Goal: Check status: Check status

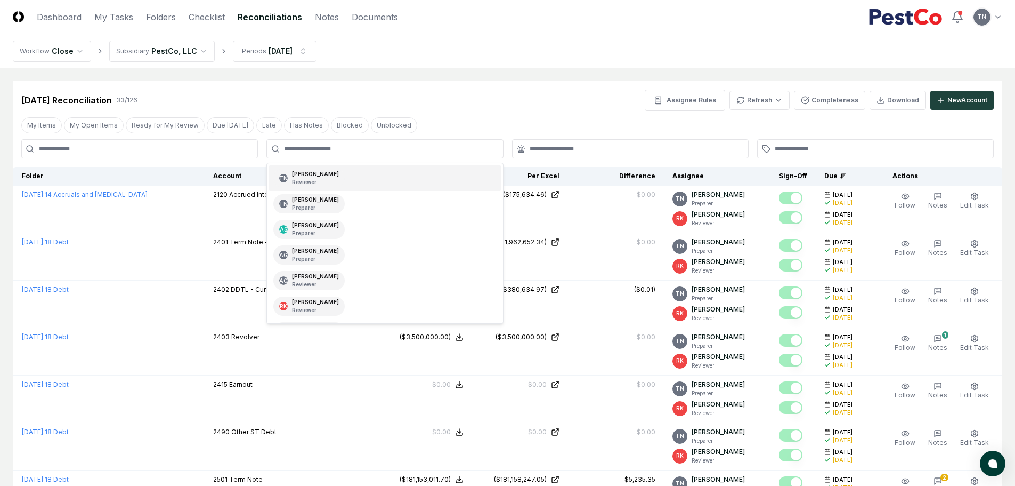
type input "*"
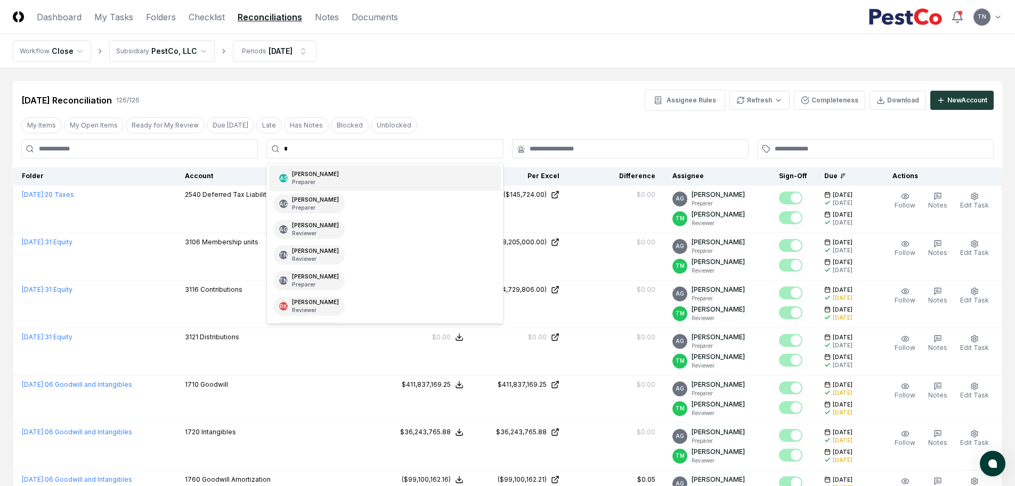
click at [316, 176] on div "[PERSON_NAME] Preparer" at bounding box center [315, 178] width 47 height 16
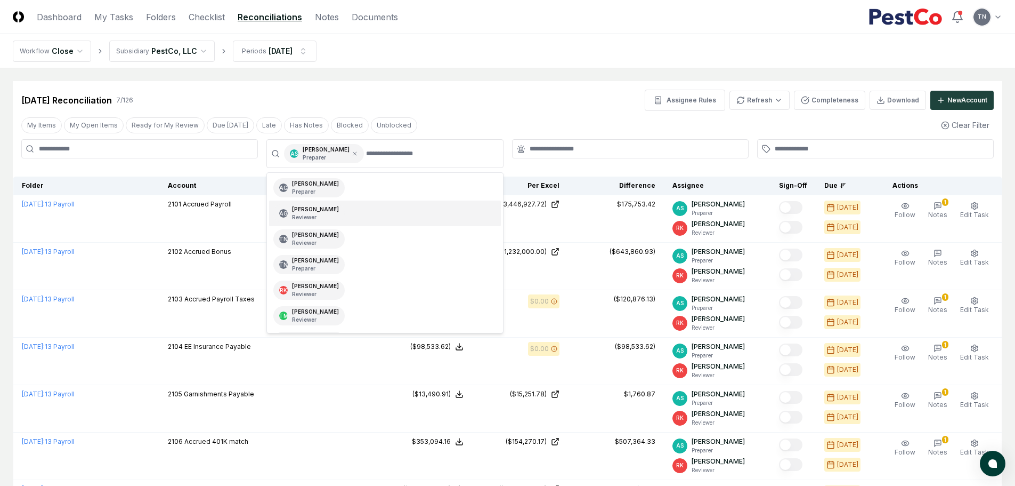
click at [600, 118] on div "My Items My Open Items Ready for My Review Due [DATE] Late Has Notes Blocked Un…" at bounding box center [508, 125] width 990 height 20
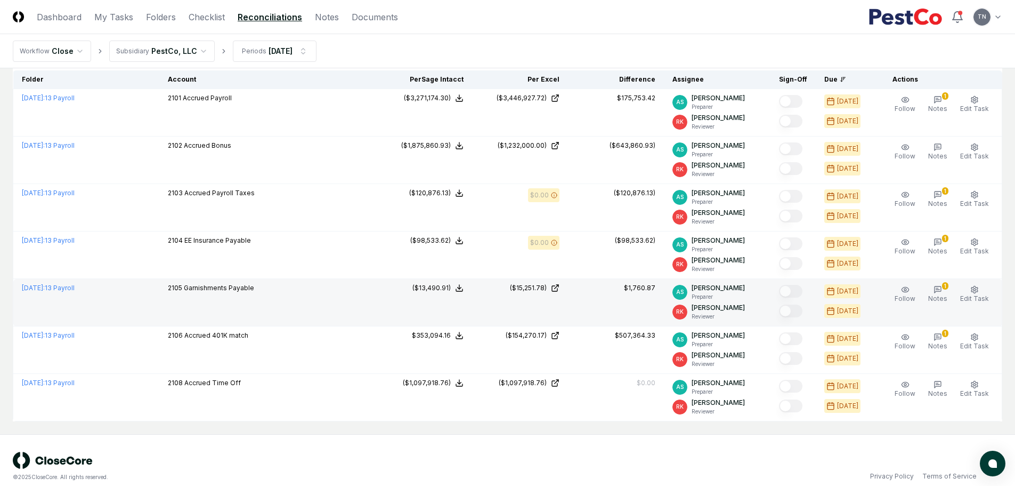
scroll to position [107, 0]
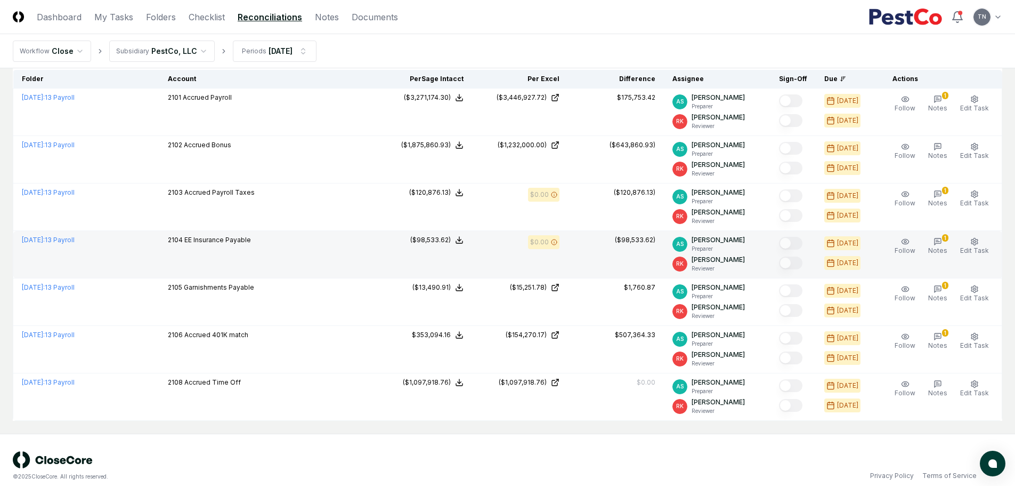
click at [203, 251] on td "2104 EE Insurance Payable" at bounding box center [267, 254] width 217 height 47
drag, startPoint x: 179, startPoint y: 239, endPoint x: 275, endPoint y: 257, distance: 97.6
click at [288, 247] on td "2104 EE Insurance Payable" at bounding box center [267, 254] width 217 height 47
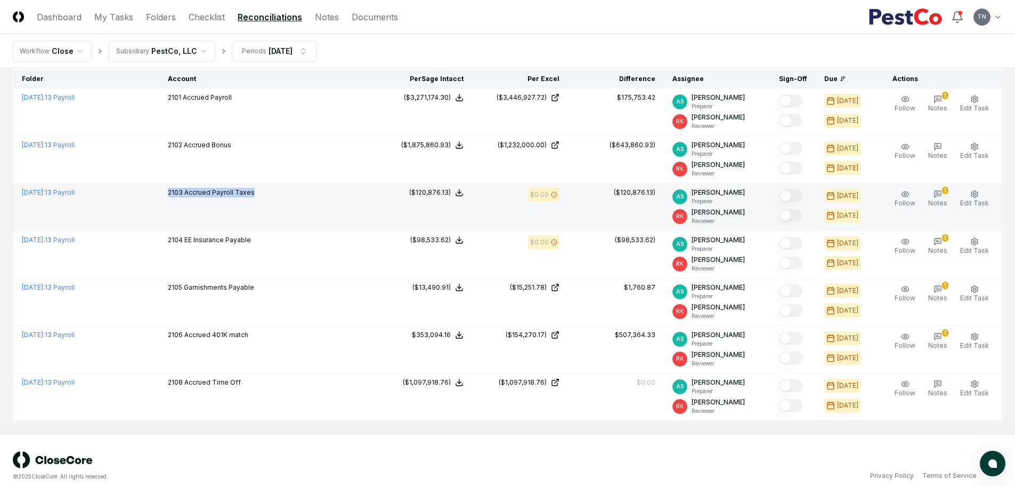
drag, startPoint x: 180, startPoint y: 190, endPoint x: 293, endPoint y: 197, distance: 112.7
click at [293, 197] on td "2103 Accrued Payroll Taxes" at bounding box center [267, 206] width 217 height 47
drag, startPoint x: 473, startPoint y: 199, endPoint x: 435, endPoint y: 211, distance: 39.8
click at [435, 211] on td "($120,876.13)" at bounding box center [424, 206] width 96 height 47
drag, startPoint x: 413, startPoint y: 193, endPoint x: 475, endPoint y: 208, distance: 64.6
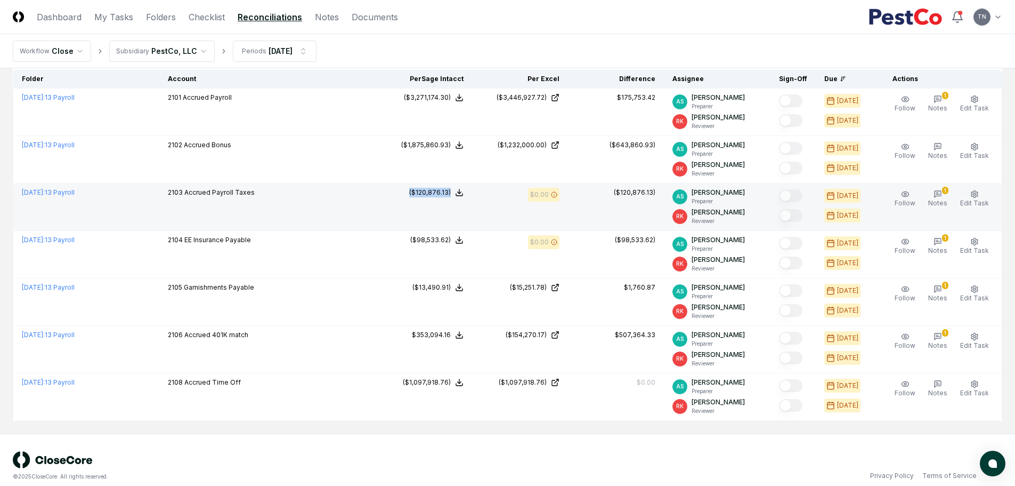
click at [472, 208] on td "($120,876.13)" at bounding box center [424, 206] width 96 height 47
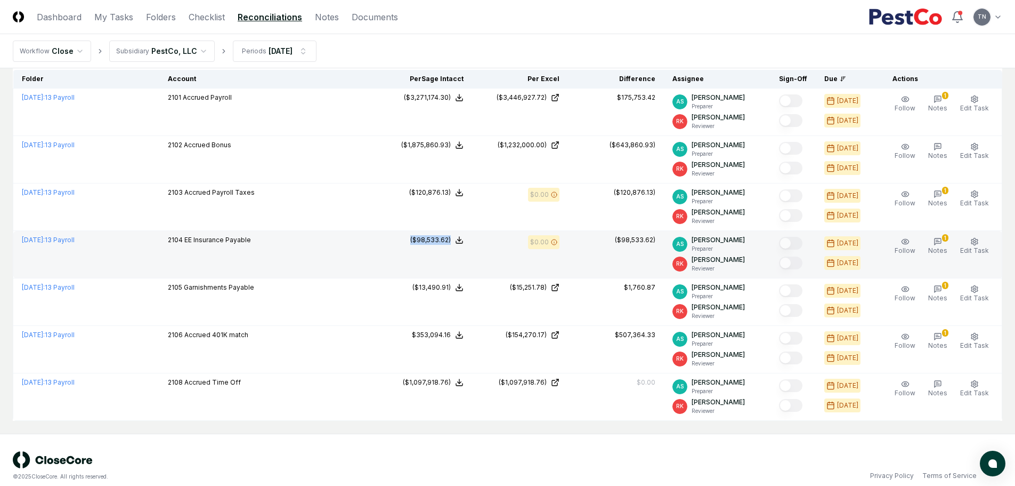
drag, startPoint x: 395, startPoint y: 244, endPoint x: 466, endPoint y: 259, distance: 72.3
click at [467, 247] on td "($98,533.62)" at bounding box center [424, 254] width 96 height 47
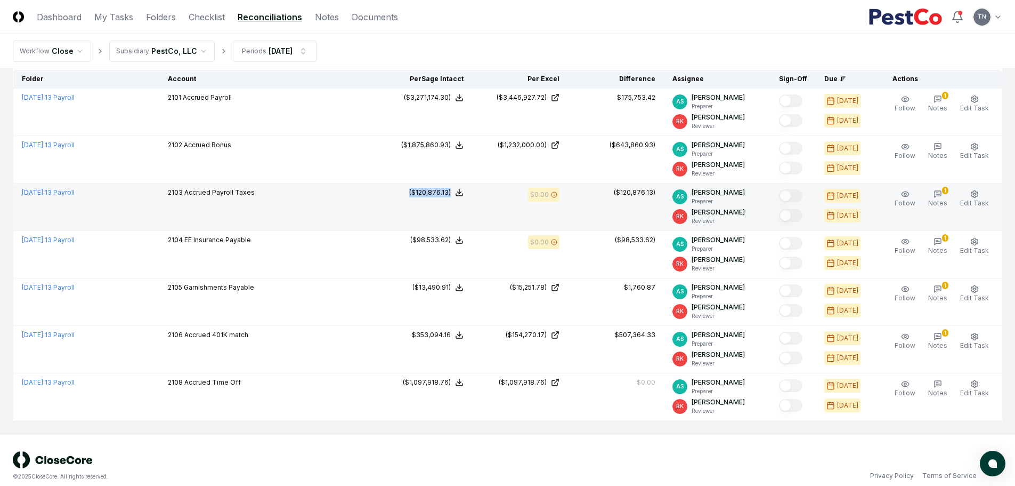
drag, startPoint x: 381, startPoint y: 195, endPoint x: 464, endPoint y: 222, distance: 87.5
click at [464, 221] on tr "[DATE] : 13 Payroll 2103 Accrued Payroll Taxes Sage Intacct : ($120,876.13) Exc…" at bounding box center [507, 206] width 989 height 47
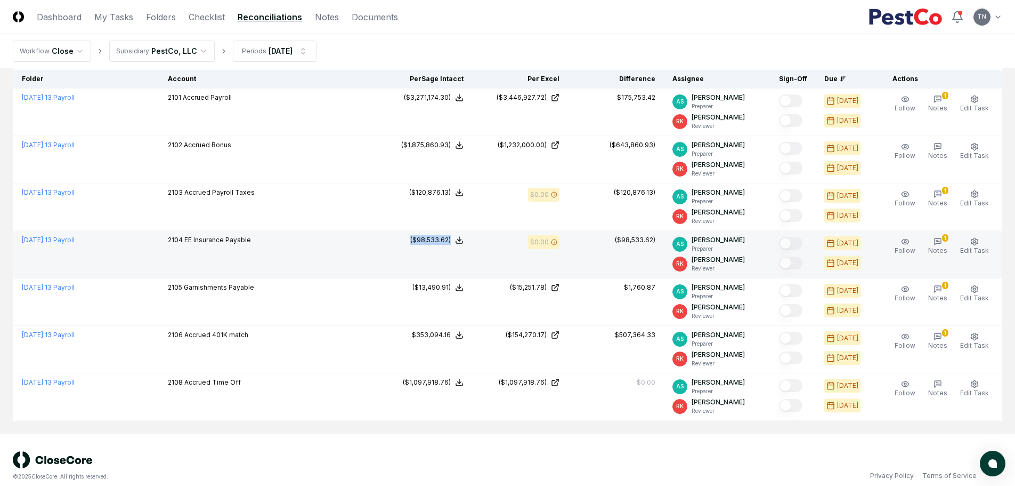
drag, startPoint x: 392, startPoint y: 241, endPoint x: 456, endPoint y: 249, distance: 64.5
click at [456, 249] on td "($98,533.62)" at bounding box center [424, 254] width 96 height 47
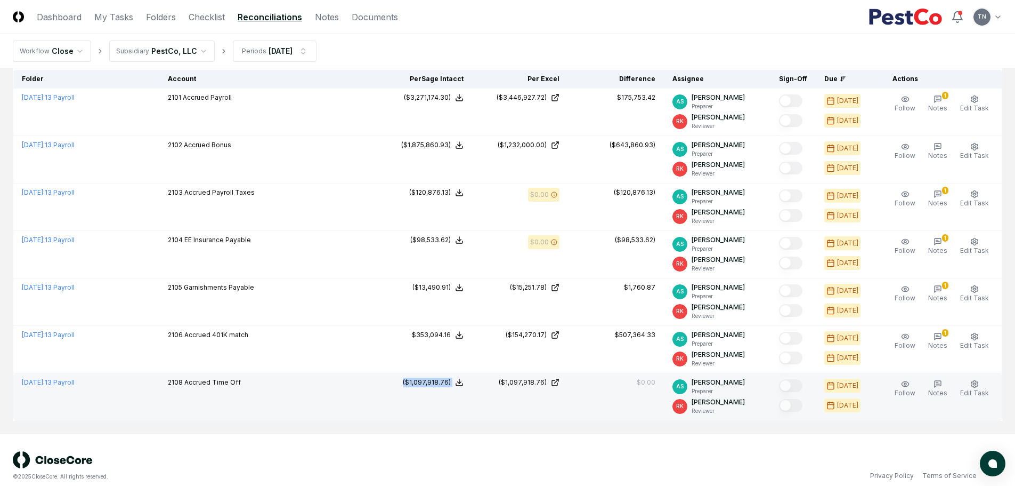
drag, startPoint x: 349, startPoint y: 392, endPoint x: 487, endPoint y: 404, distance: 138.1
click at [487, 404] on tr "[DATE] : 13 Payroll 2108 Accrued Time Off Sage Intacct : ($1,097,918.76) Excel:…" at bounding box center [507, 396] width 989 height 47
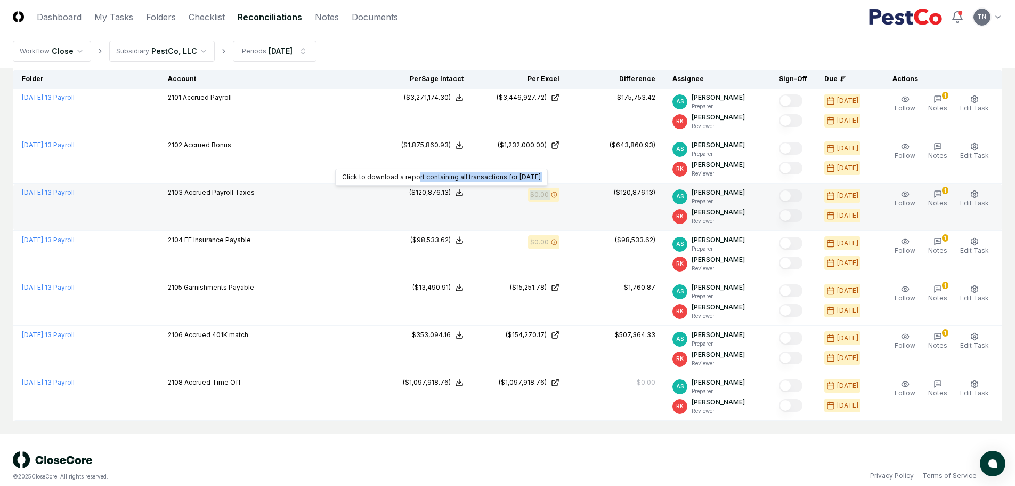
drag, startPoint x: 575, startPoint y: 201, endPoint x: 416, endPoint y: 185, distance: 159.6
click at [416, 185] on tr "[DATE] : 13 Payroll 2103 Accrued Payroll Taxes Sage Intacct : ($120,876.13) Exc…" at bounding box center [507, 206] width 989 height 47
click at [499, 201] on td "$0.00" at bounding box center [520, 206] width 96 height 47
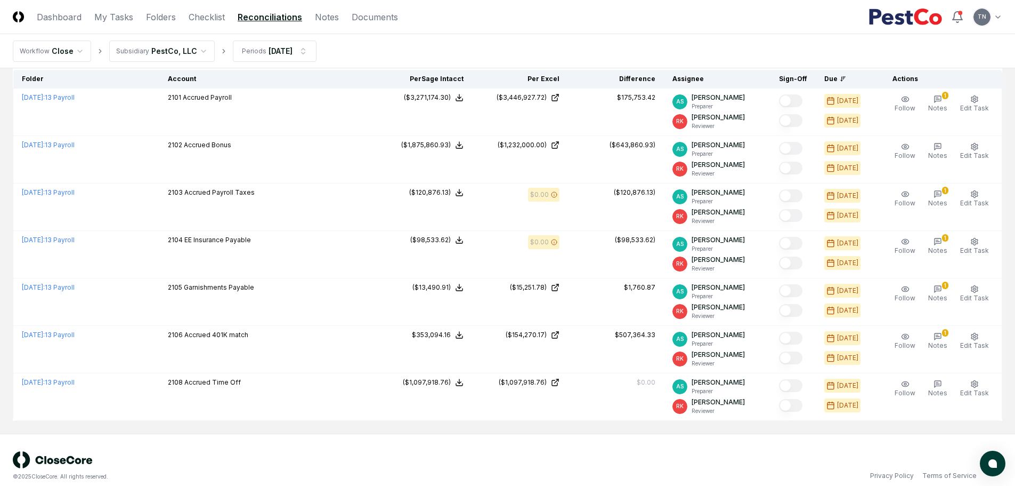
click at [384, 197] on td "($120,876.13)" at bounding box center [424, 206] width 96 height 47
drag, startPoint x: 177, startPoint y: 189, endPoint x: 262, endPoint y: 207, distance: 86.7
click at [268, 202] on td "2103 Accrued Payroll Taxes" at bounding box center [267, 206] width 217 height 47
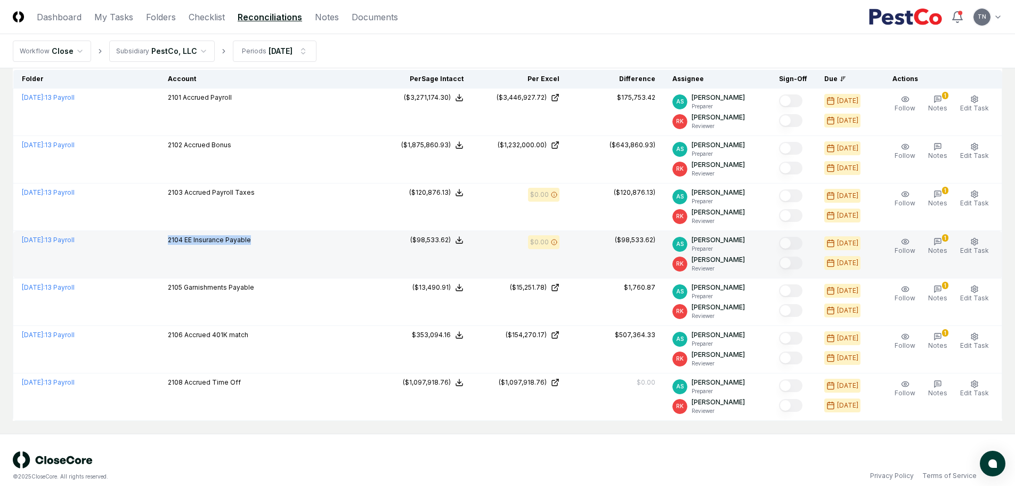
drag, startPoint x: 175, startPoint y: 241, endPoint x: 275, endPoint y: 254, distance: 100.5
click at [275, 254] on tr "[DATE] : 13 Payroll 2104 EE Insurance Payable Sage Intacct : ($98,533.62) Excel…" at bounding box center [507, 254] width 989 height 47
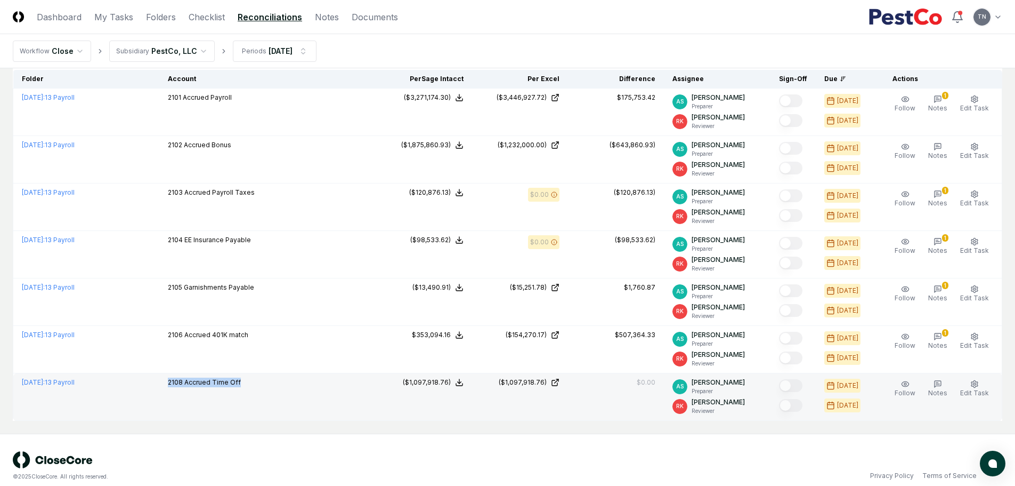
drag, startPoint x: 181, startPoint y: 382, endPoint x: 268, endPoint y: 402, distance: 89.2
click at [268, 402] on td "2108 Accrued Time Off" at bounding box center [267, 396] width 217 height 47
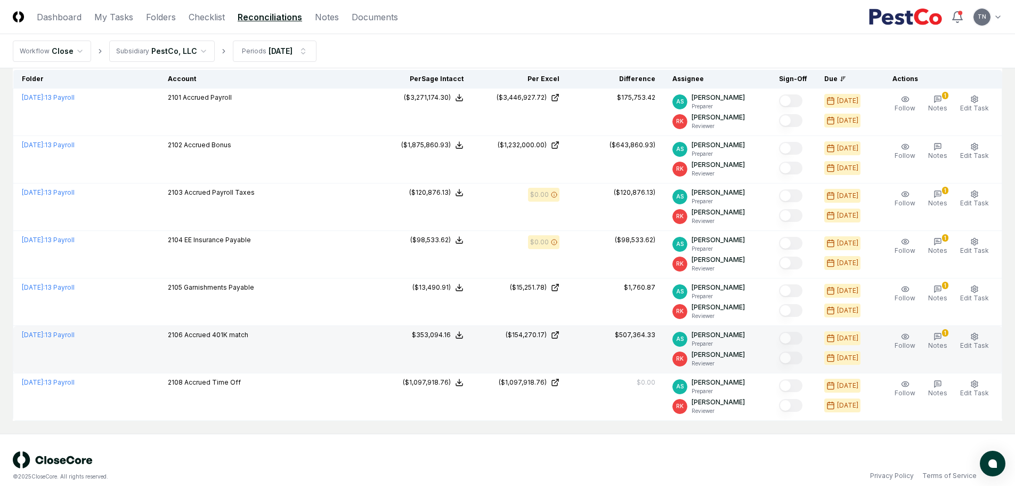
click at [288, 336] on div "2106 Accrued 401K match" at bounding box center [268, 336] width 200 height 12
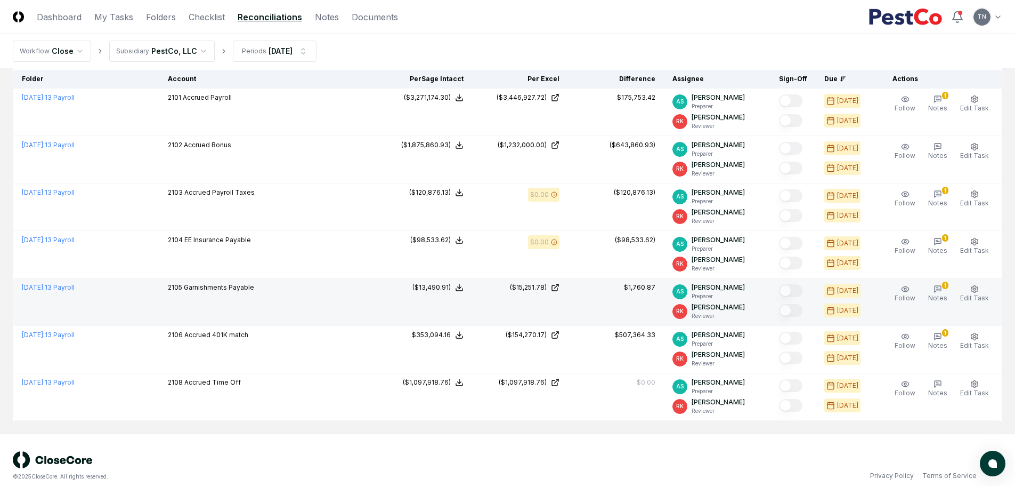
click at [256, 301] on td "2105 Garnishments Payable" at bounding box center [267, 301] width 217 height 47
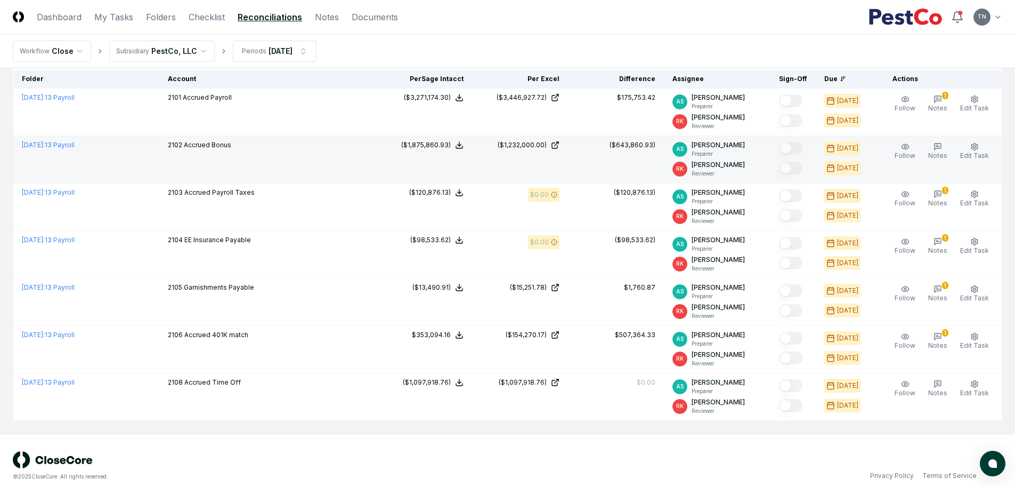
click at [269, 156] on td "2102 Accrued Bonus" at bounding box center [267, 159] width 217 height 47
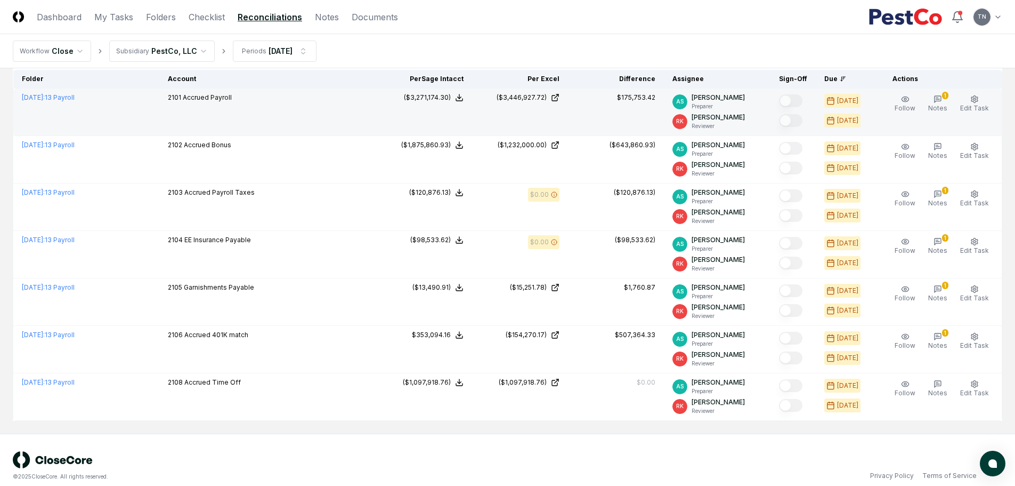
click at [288, 106] on td "2101 Accrued Payroll" at bounding box center [267, 111] width 217 height 47
click at [312, 98] on div "2101 Accrued Payroll" at bounding box center [268, 99] width 200 height 12
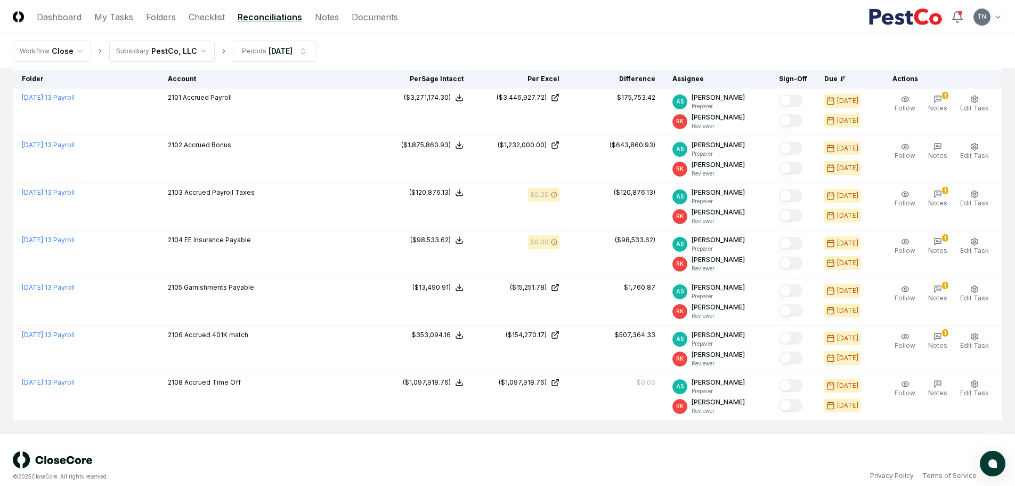
click at [409, 191] on div "($120,876.13)" at bounding box center [424, 193] width 79 height 10
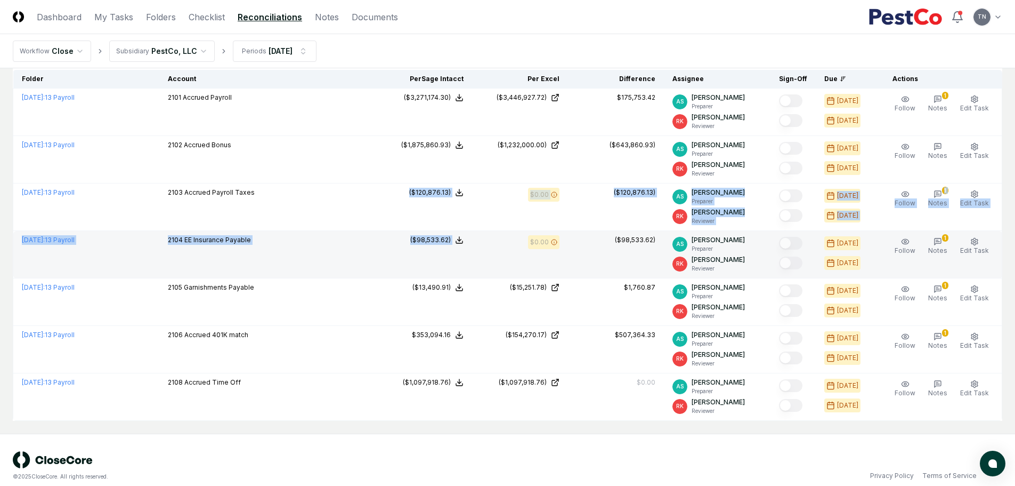
drag, startPoint x: 357, startPoint y: 195, endPoint x: 478, endPoint y: 245, distance: 130.5
click at [478, 245] on tbody "[DATE] : 13 Payroll 2101 Accrued Payroll Sage Intacct : ($3,271,174.30) Excel: …" at bounding box center [507, 254] width 989 height 332
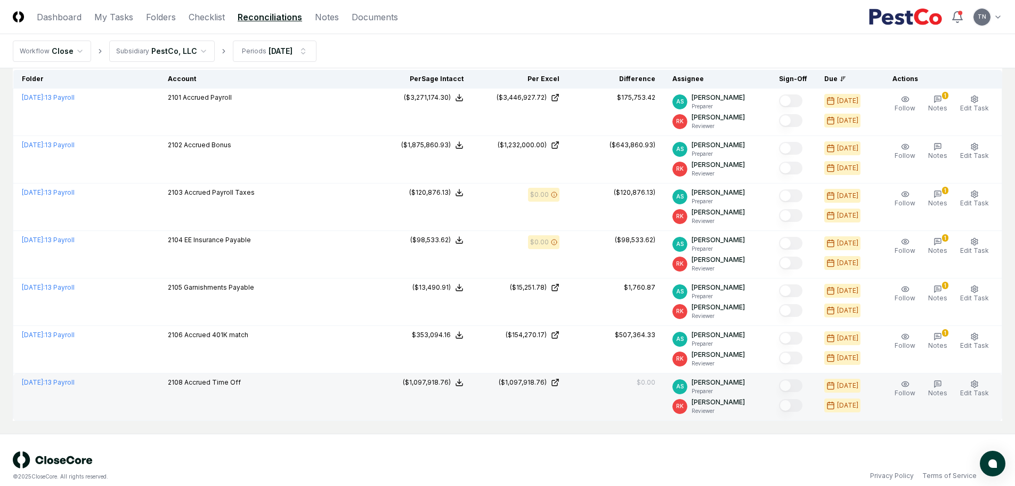
click at [471, 410] on td "($1,097,918.76)" at bounding box center [424, 396] width 96 height 47
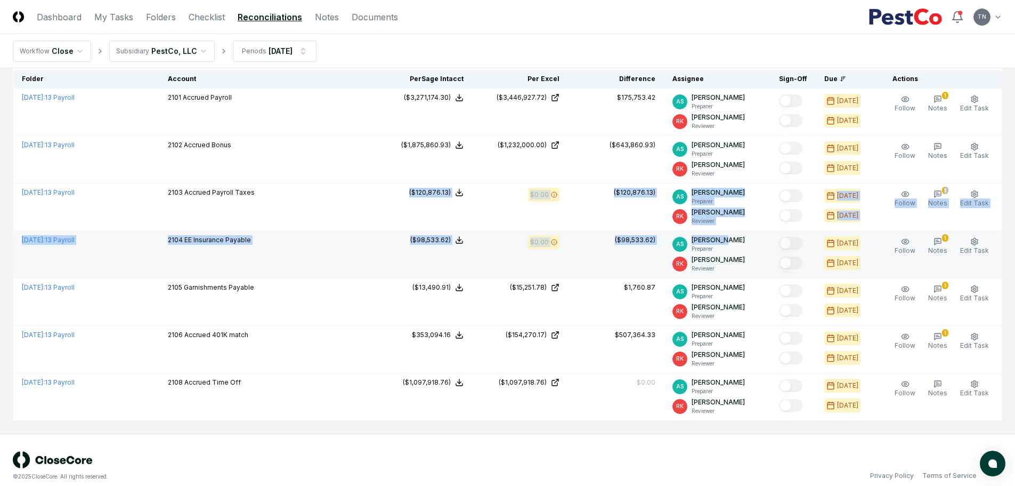
drag, startPoint x: 328, startPoint y: 193, endPoint x: 728, endPoint y: 233, distance: 401.8
click at [728, 233] on tbody "[DATE] : 13 Payroll 2101 Accrued Payroll Sage Intacct : ($3,271,174.30) Excel: …" at bounding box center [507, 254] width 989 height 332
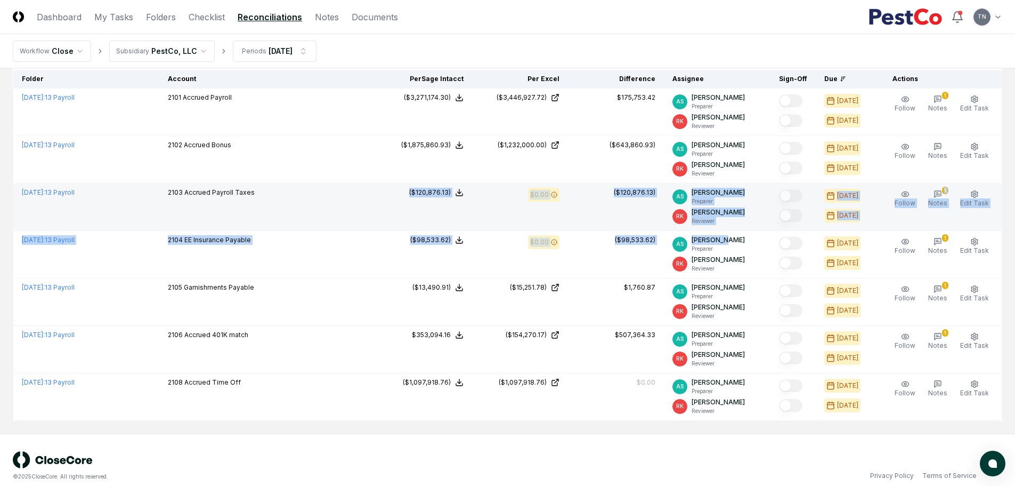
click at [535, 200] on td "$0.00" at bounding box center [520, 206] width 96 height 47
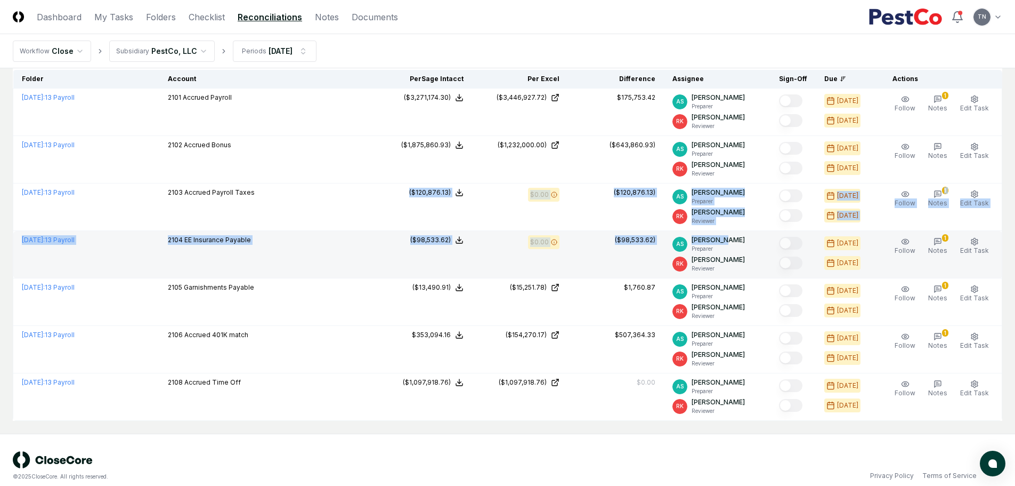
click at [520, 246] on div "$0.00" at bounding box center [520, 242] width 79 height 14
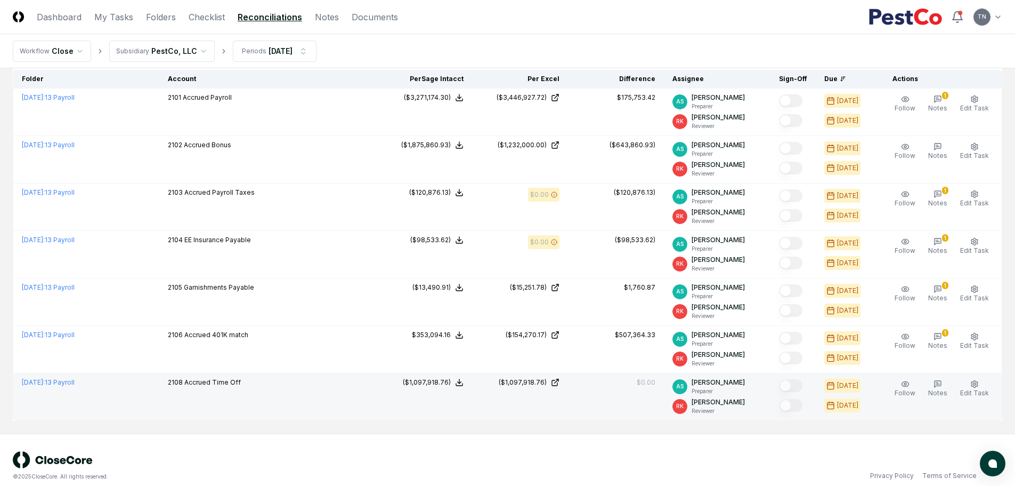
click at [472, 389] on td "($1,097,918.76)" at bounding box center [424, 396] width 96 height 47
